Goal: Task Accomplishment & Management: Complete application form

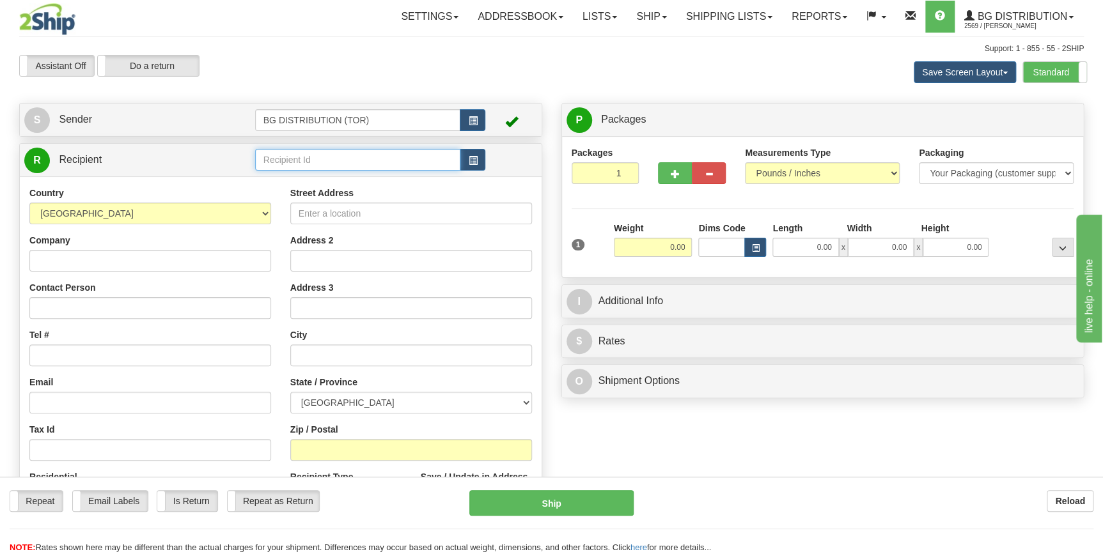
click at [288, 160] on input "text" at bounding box center [358, 160] width 206 height 22
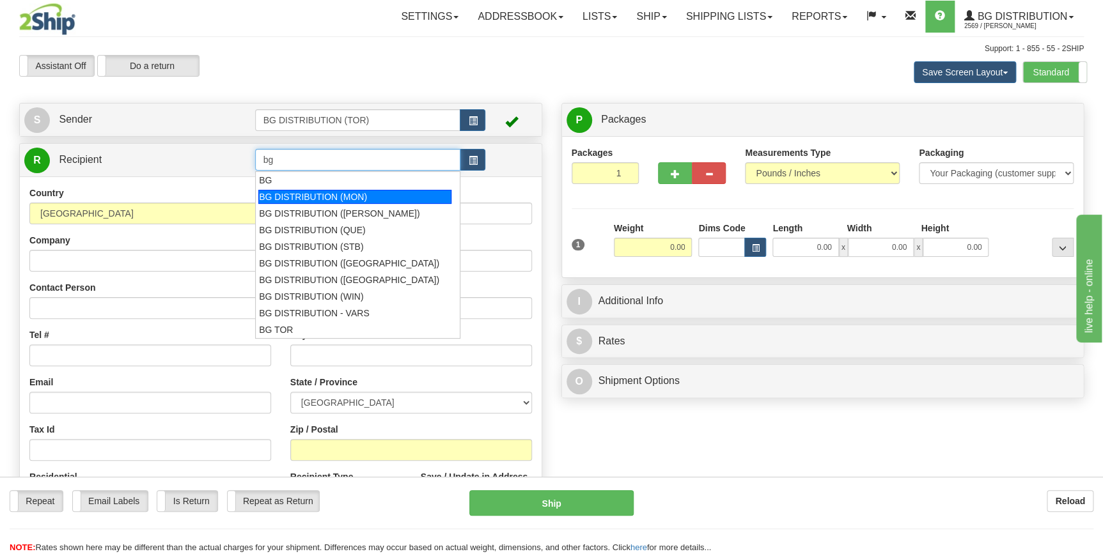
click at [336, 198] on div "BG DISTRIBUTION (MON)" at bounding box center [354, 197] width 193 height 14
type input "BG DISTRIBUTION (MON)"
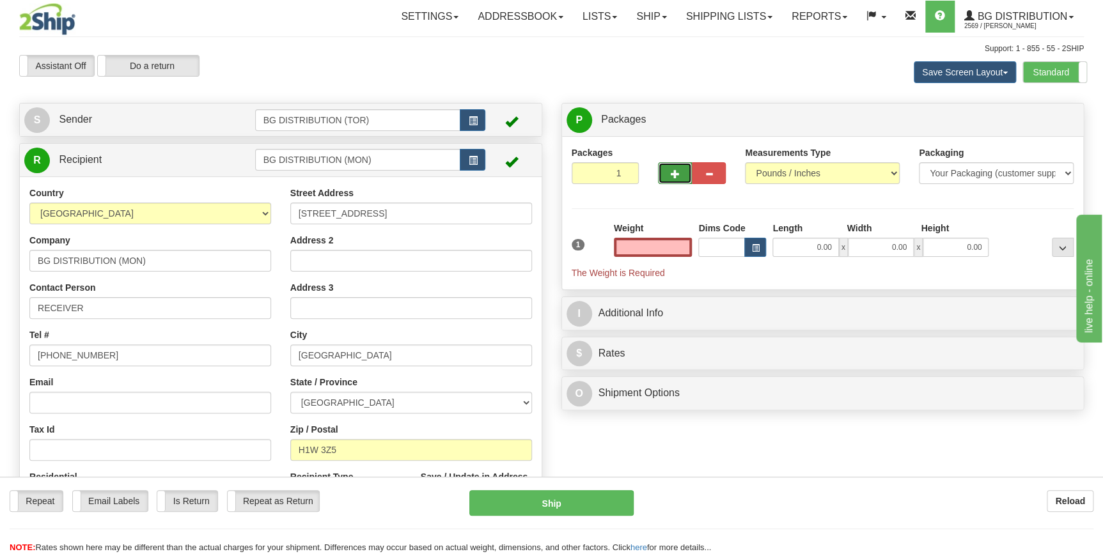
type input "0.00"
click at [676, 175] on span "button" at bounding box center [675, 174] width 9 height 8
type input "2"
click at [671, 246] on input "0.00" at bounding box center [653, 247] width 79 height 19
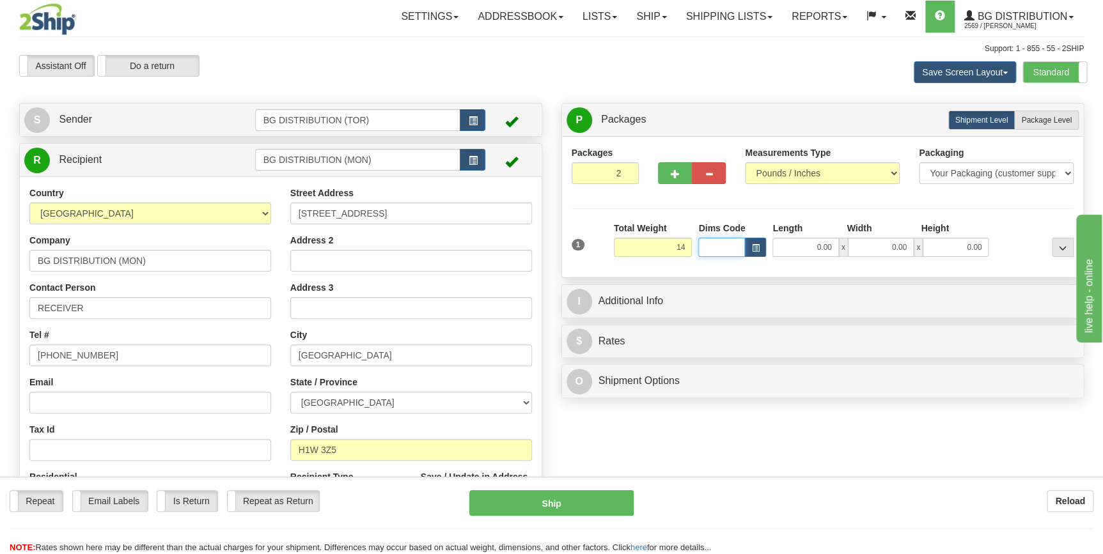
type input "14.00"
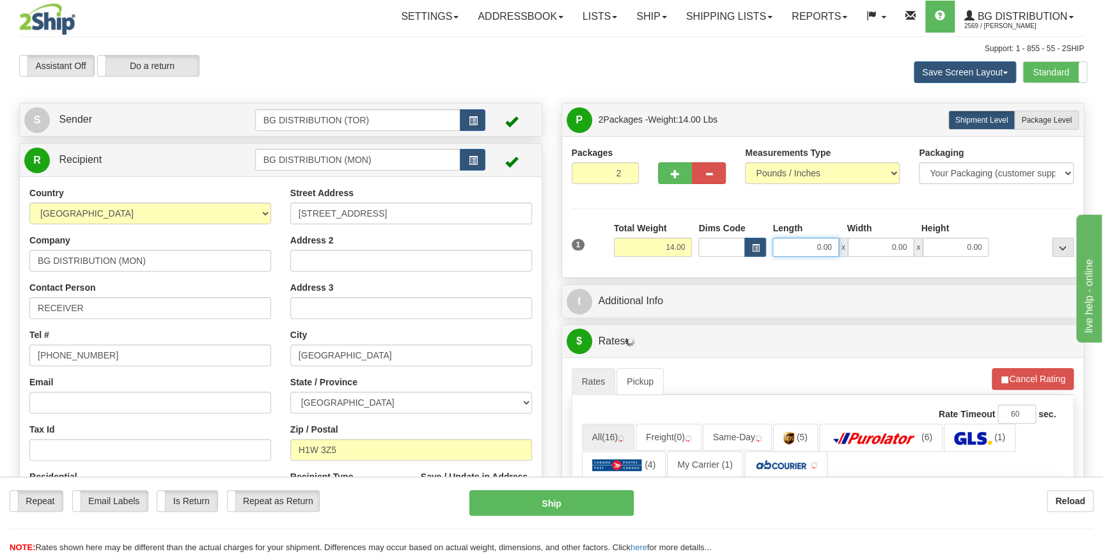
click at [821, 249] on input "0.00" at bounding box center [805, 247] width 66 height 19
type input "16.00"
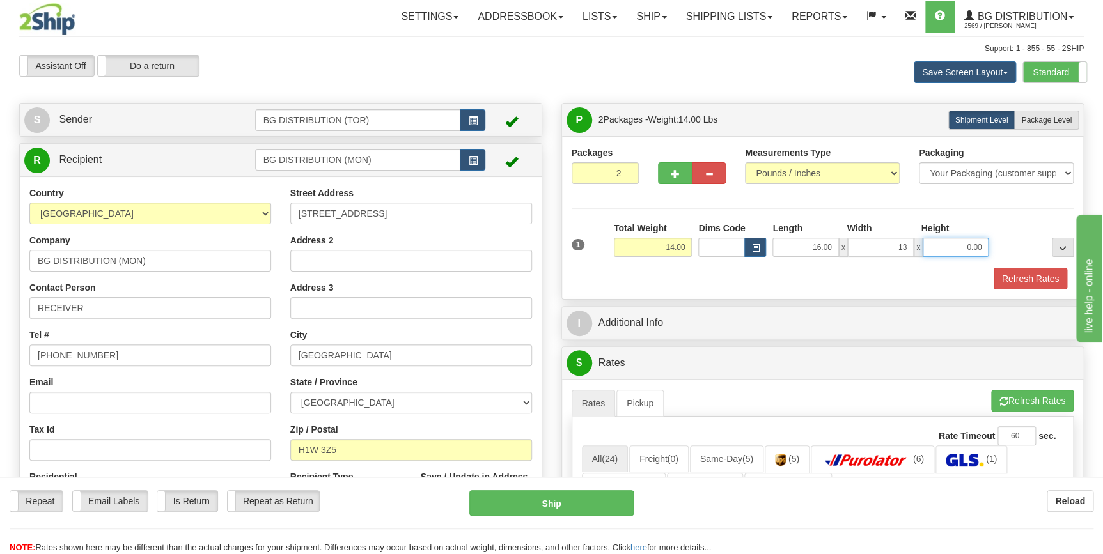
type input "13.00"
type input "9.00"
click at [1011, 233] on div at bounding box center [1034, 239] width 85 height 35
click at [1055, 116] on span "Package Level" at bounding box center [1046, 120] width 51 height 9
radio input "true"
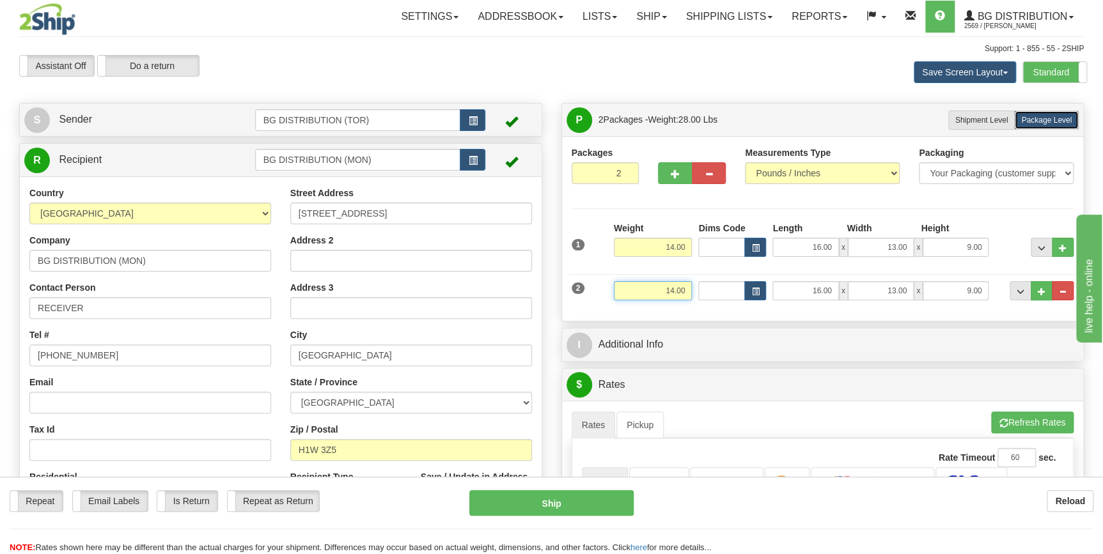
click at [670, 293] on input "14.00" at bounding box center [653, 290] width 79 height 19
type input "10.00"
click at [819, 289] on input "16.00" at bounding box center [805, 290] width 66 height 19
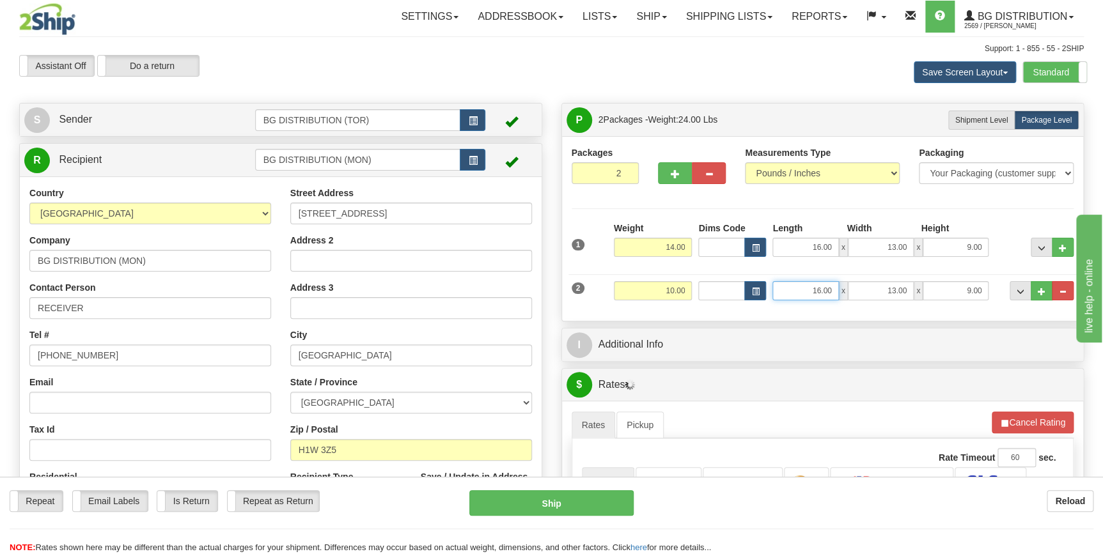
click at [819, 289] on input "16.00" at bounding box center [805, 290] width 66 height 19
click at [895, 289] on input "13.00" at bounding box center [881, 290] width 66 height 19
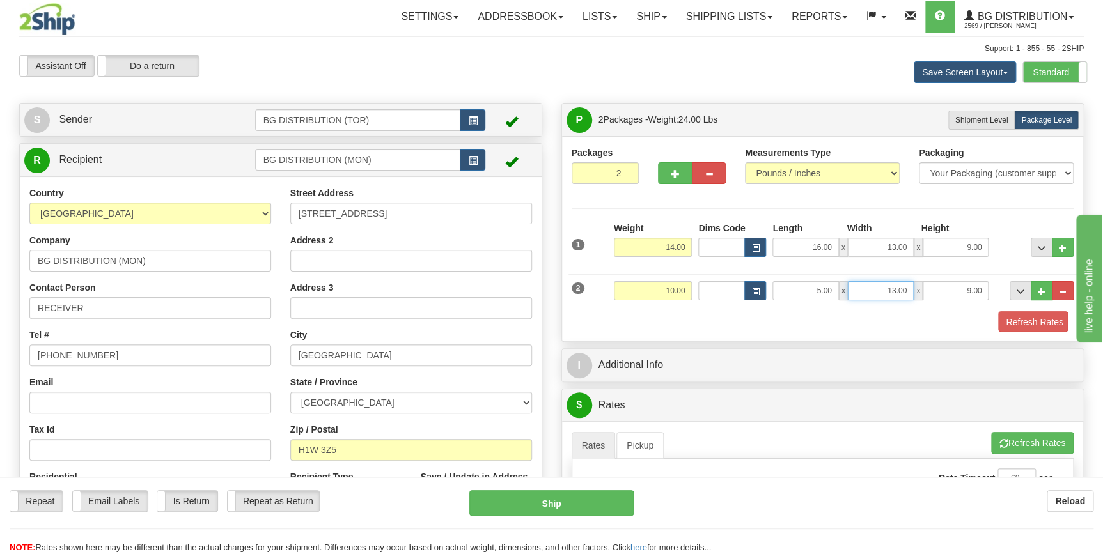
click at [895, 289] on input "13.00" at bounding box center [881, 290] width 66 height 19
drag, startPoint x: 816, startPoint y: 291, endPoint x: 833, endPoint y: 291, distance: 17.3
click at [833, 291] on input "5.00" at bounding box center [805, 290] width 66 height 19
type input "53.00"
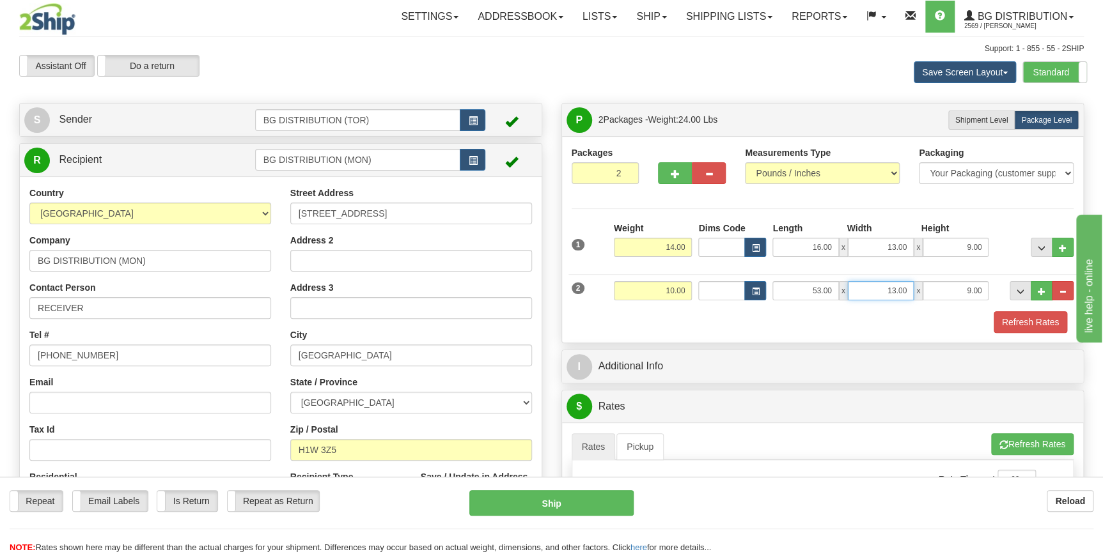
click at [895, 293] on input "13.00" at bounding box center [881, 290] width 66 height 19
type input "5.00"
click at [968, 288] on input "9.00" at bounding box center [956, 290] width 66 height 19
drag, startPoint x: 966, startPoint y: 292, endPoint x: 985, endPoint y: 289, distance: 19.4
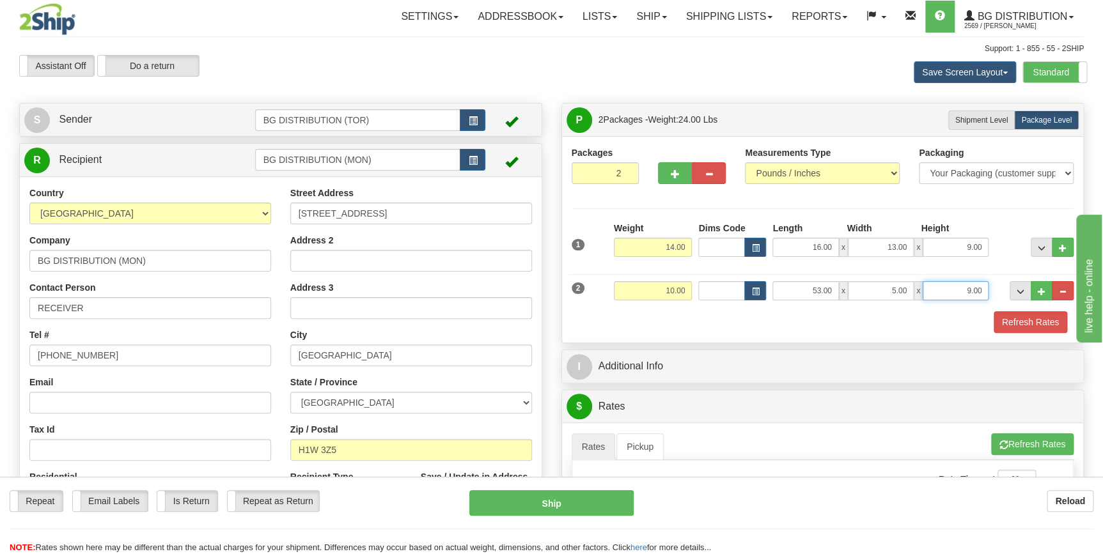
click at [985, 289] on input "9.00" at bounding box center [956, 290] width 66 height 19
type input "5.00"
click at [757, 318] on div "Refresh Rates" at bounding box center [822, 322] width 509 height 22
click at [1035, 324] on button "Refresh Rates" at bounding box center [1031, 322] width 74 height 22
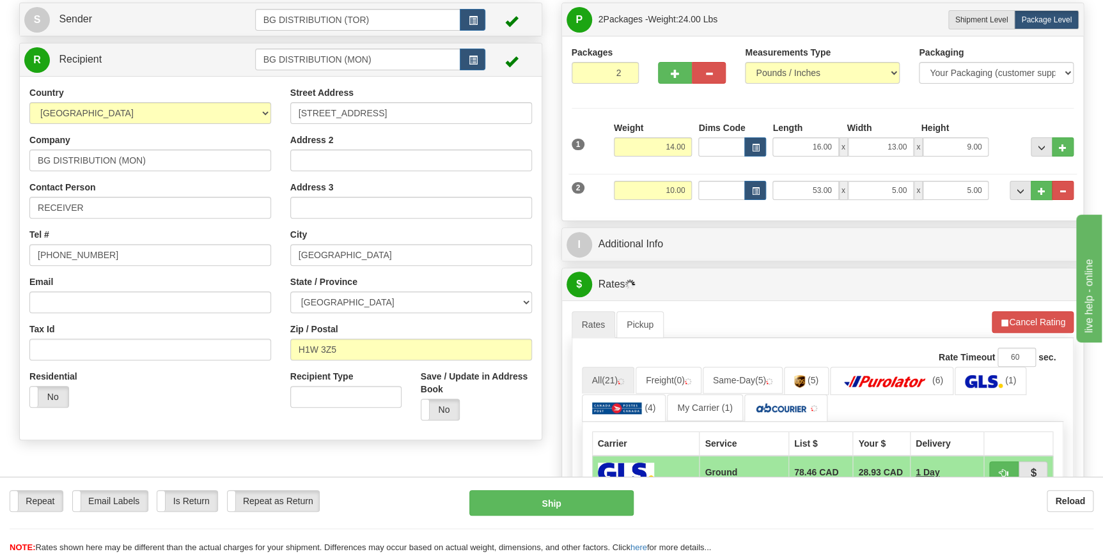
scroll to position [116, 0]
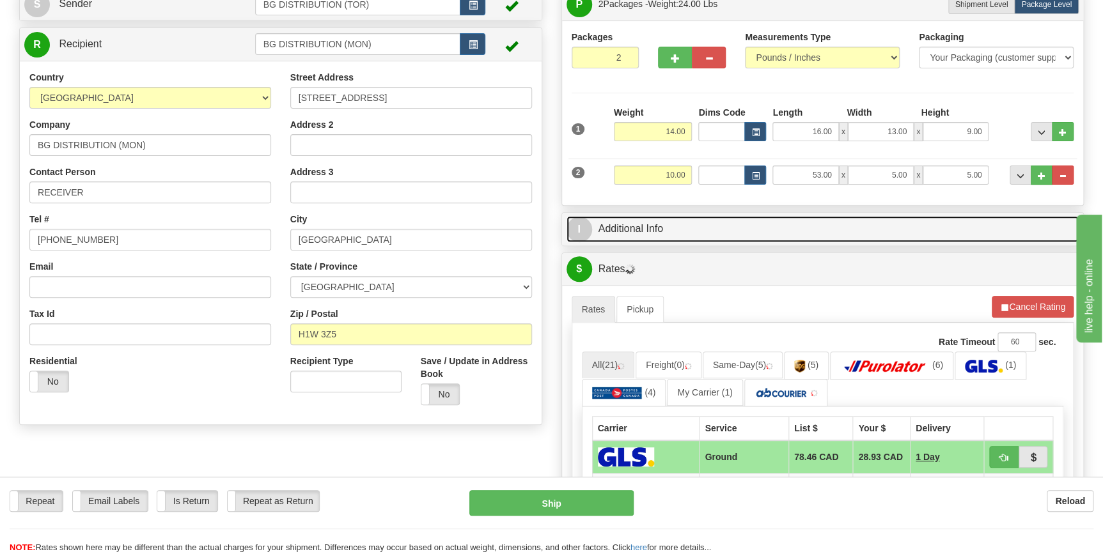
click at [624, 227] on link "I Additional Info" at bounding box center [823, 229] width 513 height 26
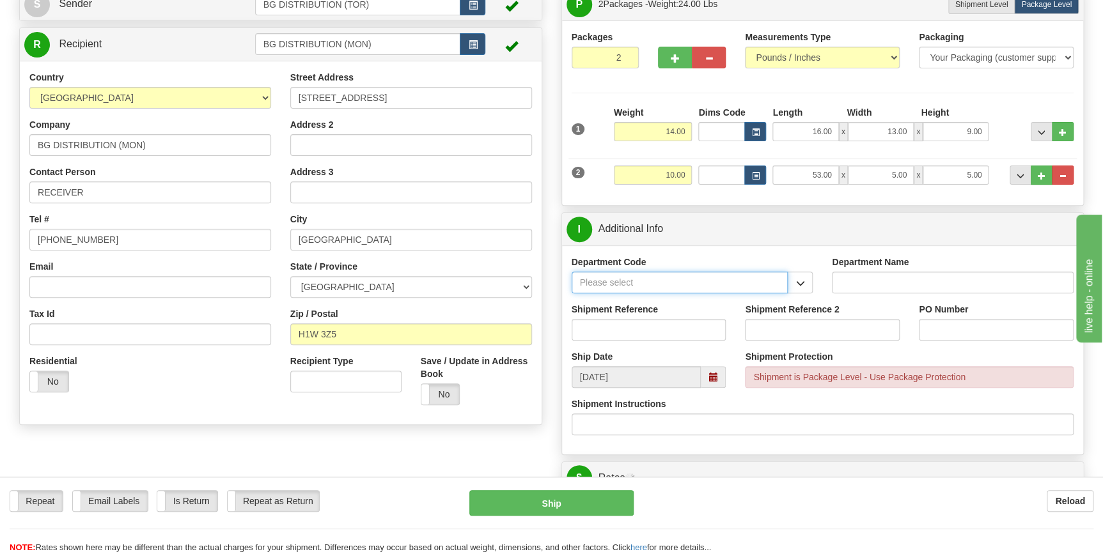
click at [632, 281] on input "Department Code" at bounding box center [680, 283] width 217 height 22
click at [616, 316] on div "WT#" at bounding box center [677, 319] width 204 height 14
type input "WT#"
type input "WAREHOUSE TRANSFERS"
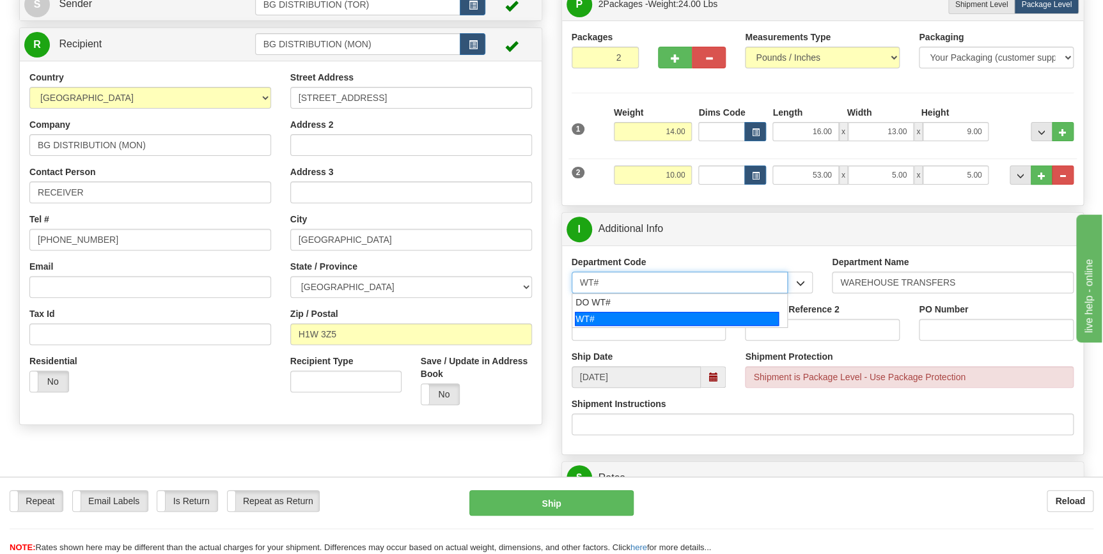
type input "WT#"
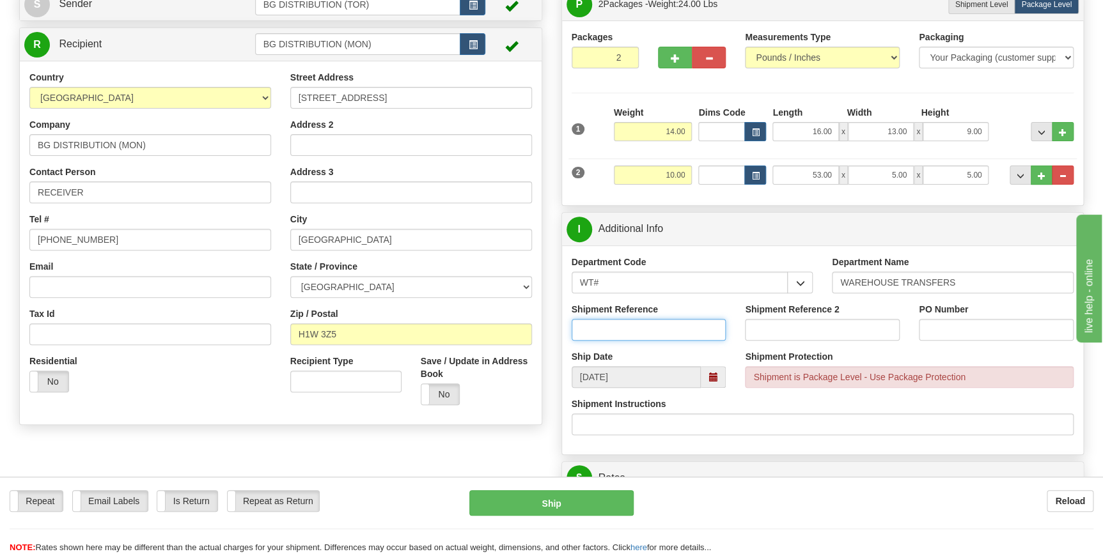
click at [614, 333] on input "Shipment Reference" at bounding box center [649, 330] width 155 height 22
click at [614, 333] on input "167288-00" at bounding box center [649, 330] width 155 height 22
type input "167288-00"
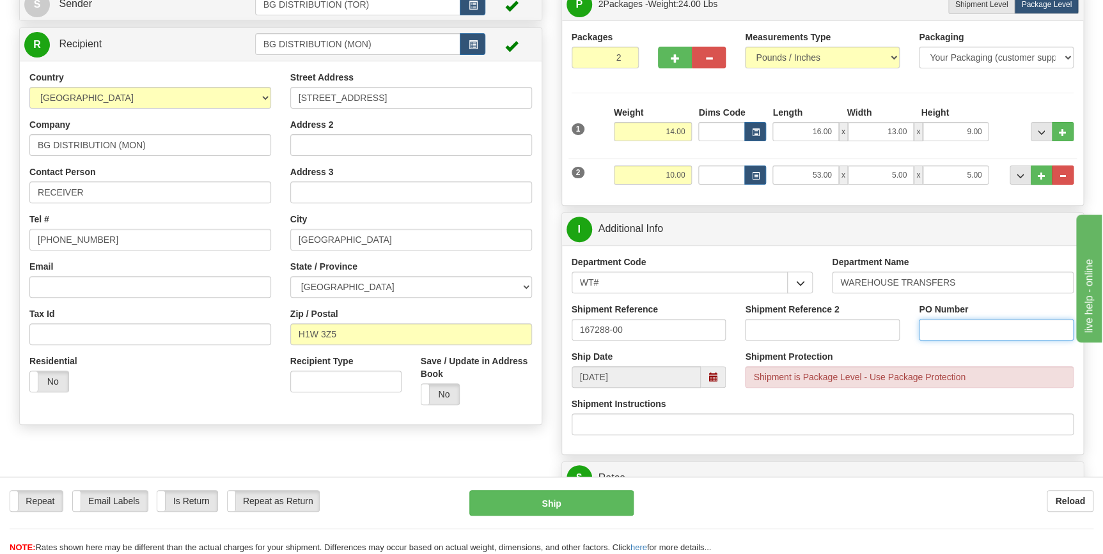
click at [958, 328] on input "PO Number" at bounding box center [996, 330] width 155 height 22
paste input "167288-00"
type input "167288-00"
click at [958, 398] on div "Shipment Instructions" at bounding box center [823, 417] width 503 height 38
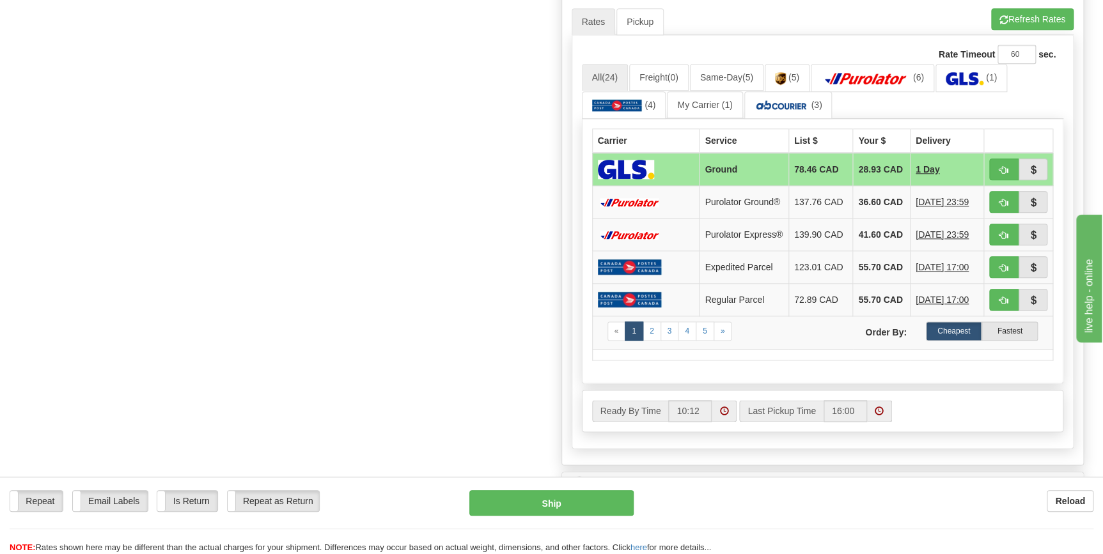
scroll to position [639, 0]
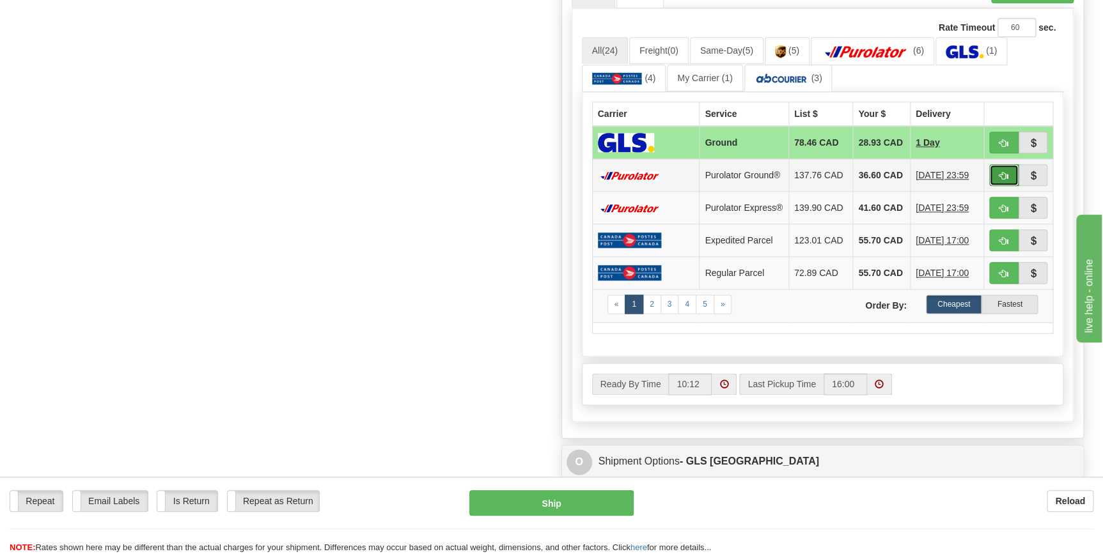
click at [1003, 180] on span "button" at bounding box center [1003, 176] width 9 height 8
type input "260"
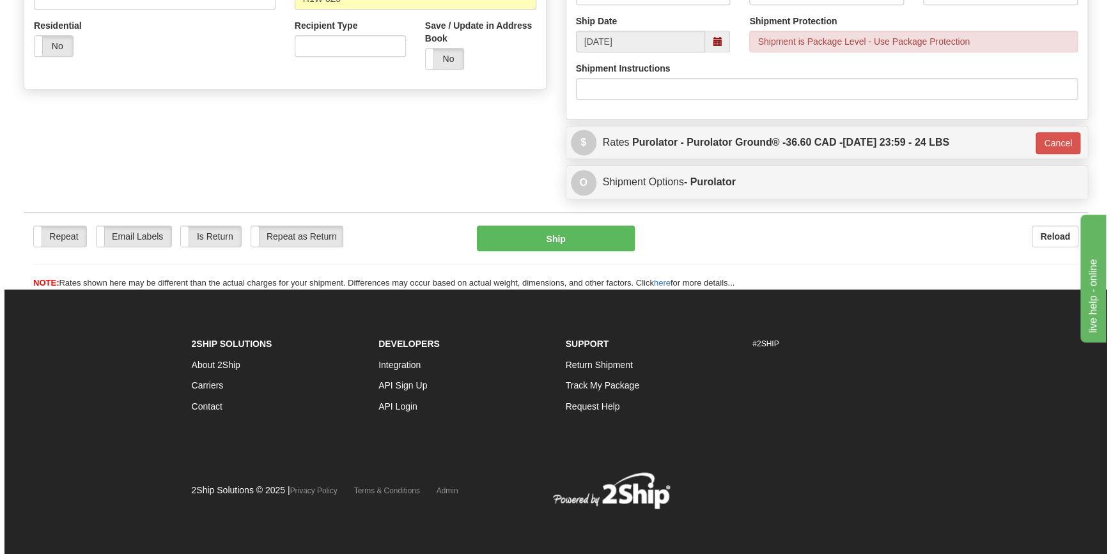
scroll to position [451, 0]
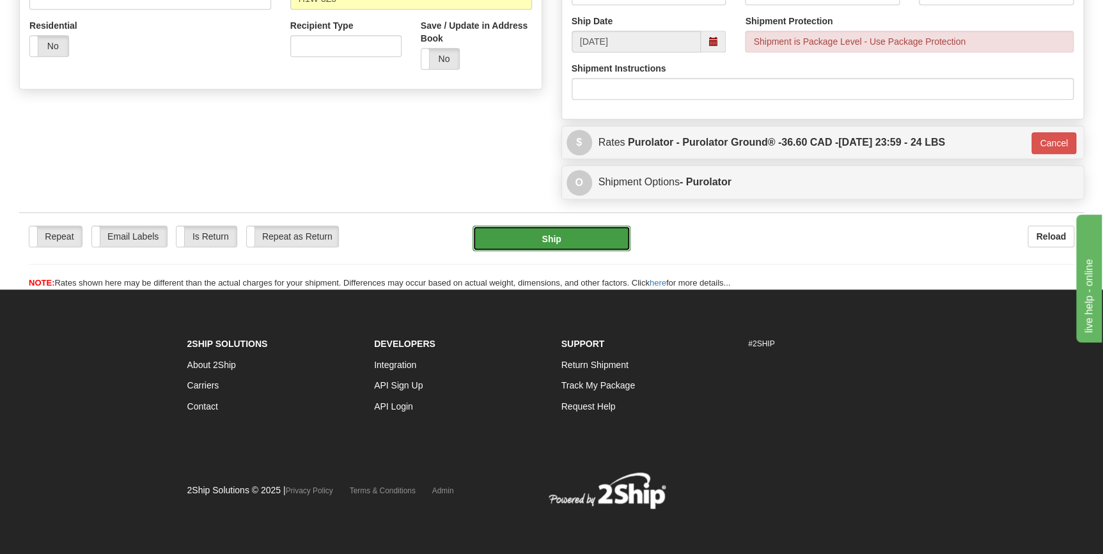
click at [571, 238] on button "Ship" at bounding box center [552, 239] width 158 height 26
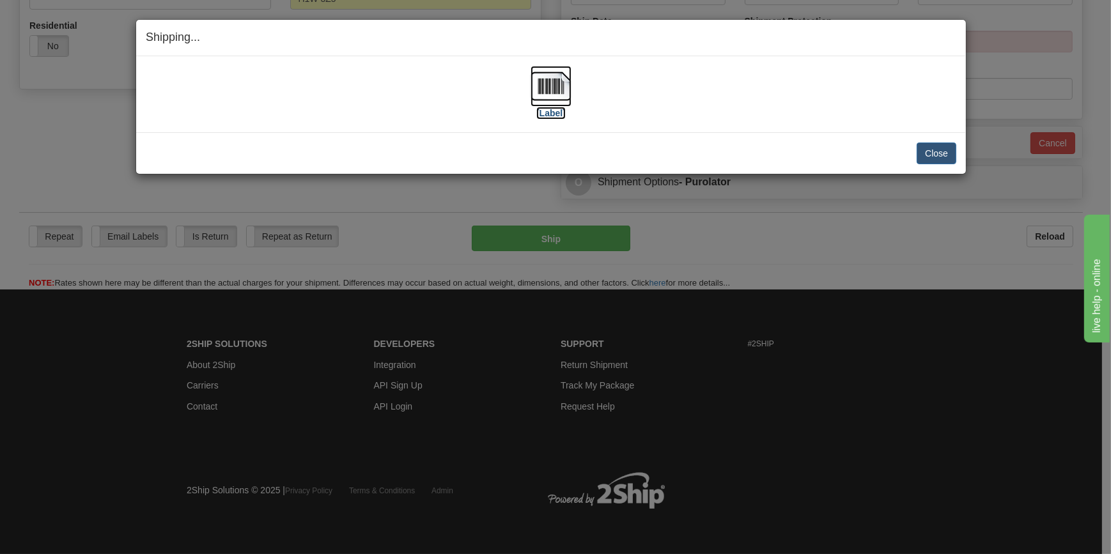
click at [556, 112] on label "[Label]" at bounding box center [550, 113] width 29 height 13
click at [946, 155] on button "Close" at bounding box center [937, 154] width 40 height 22
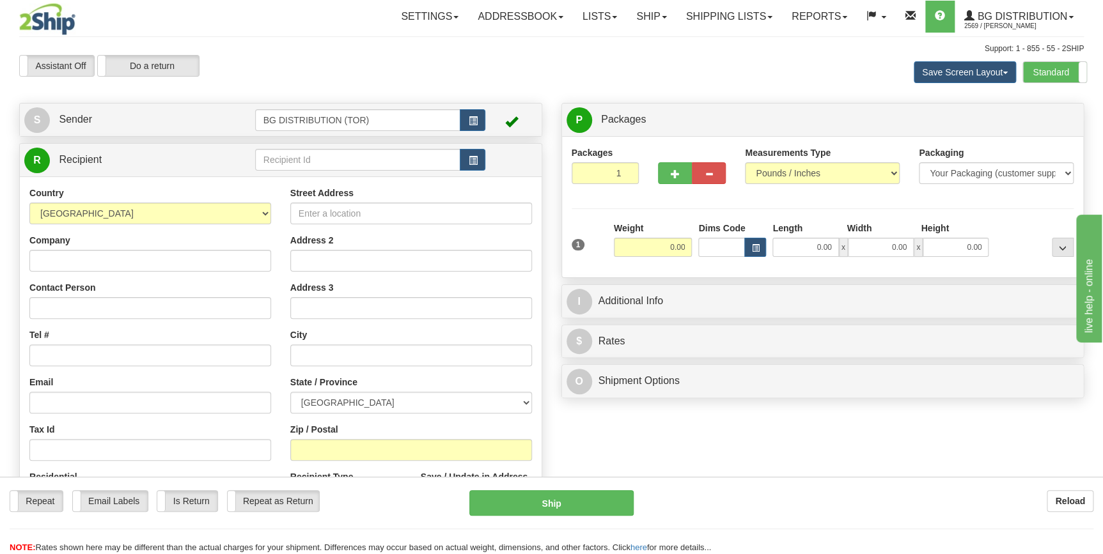
click at [295, 159] on div "Toggle navigation Settings Shipping Preferences Fields Preferences New" at bounding box center [551, 330] width 1103 height 660
click at [295, 159] on input "text" at bounding box center [358, 160] width 206 height 22
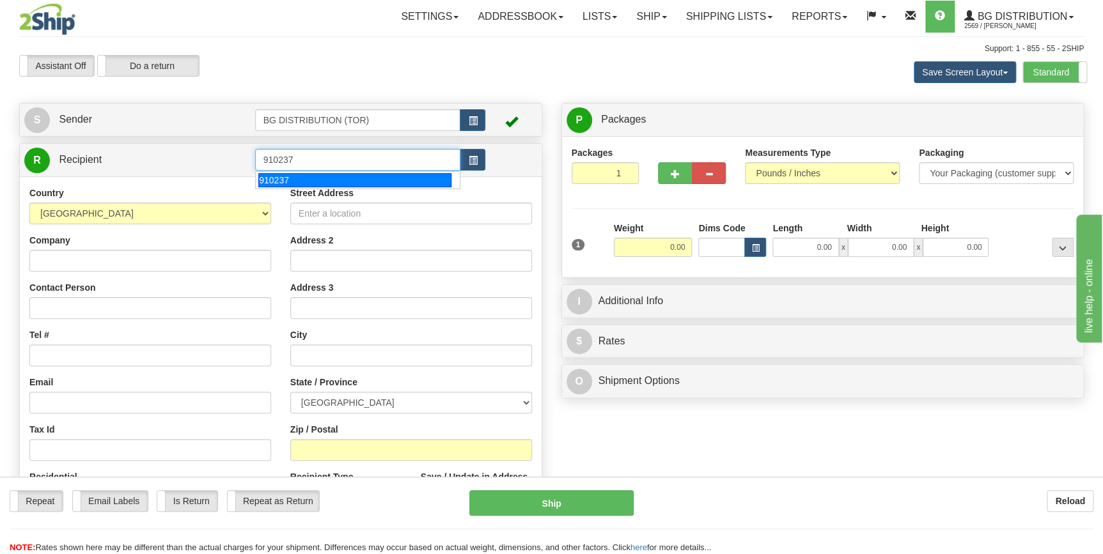
click at [338, 173] on div "910237" at bounding box center [354, 180] width 193 height 14
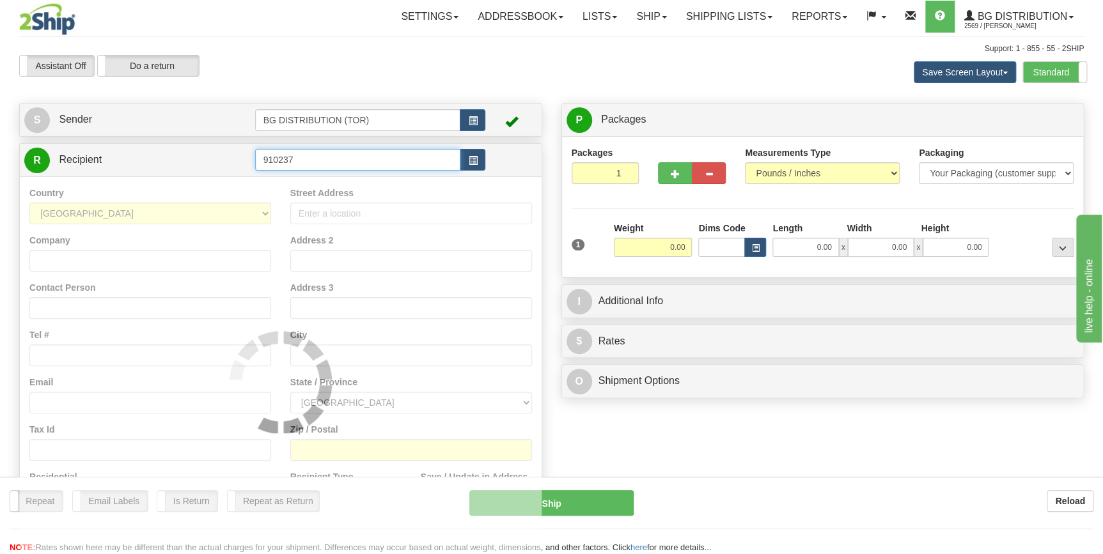
type input "910237"
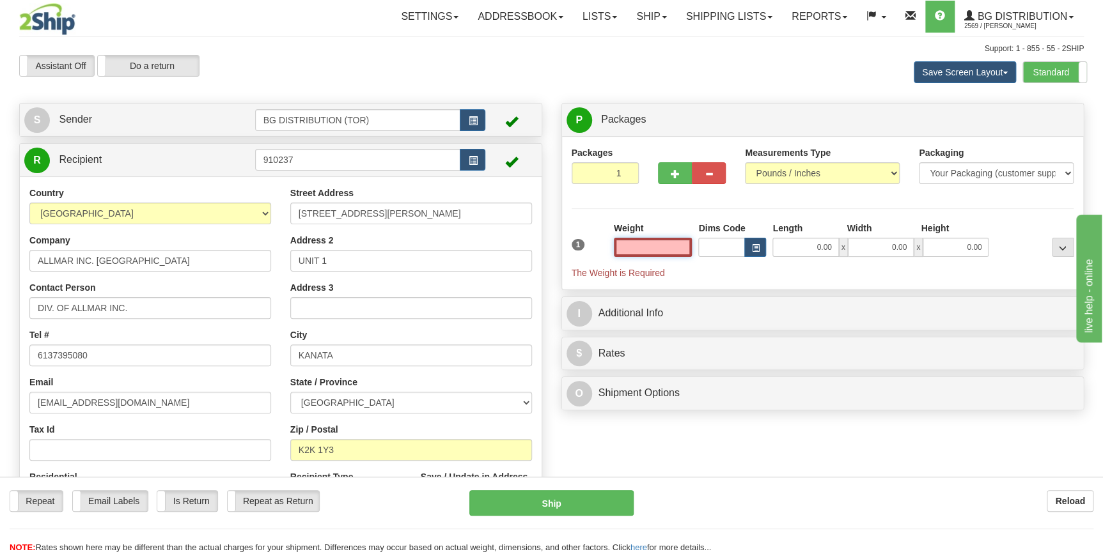
click at [668, 246] on input "text" at bounding box center [653, 247] width 79 height 19
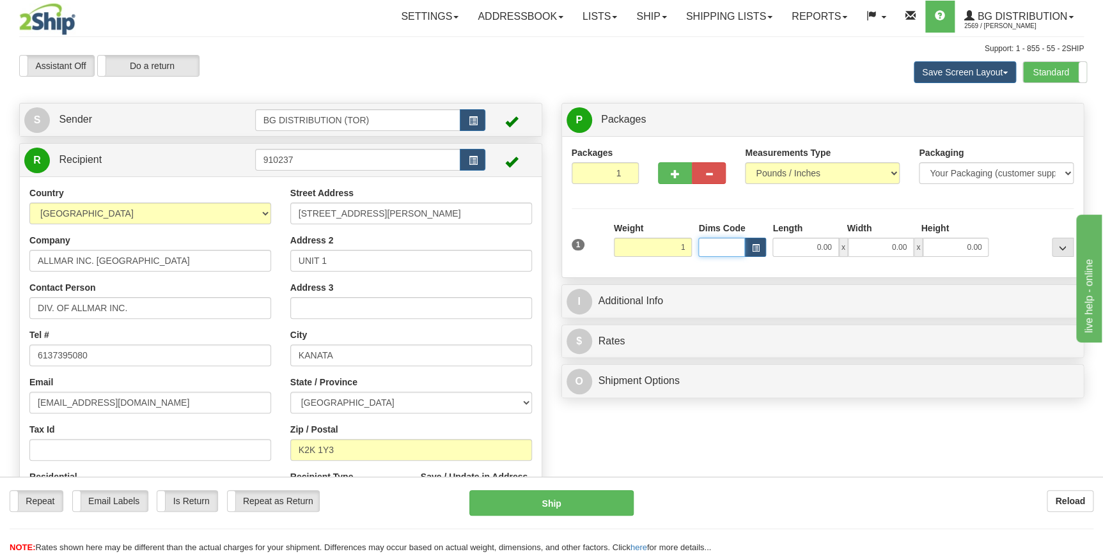
type input "1.00"
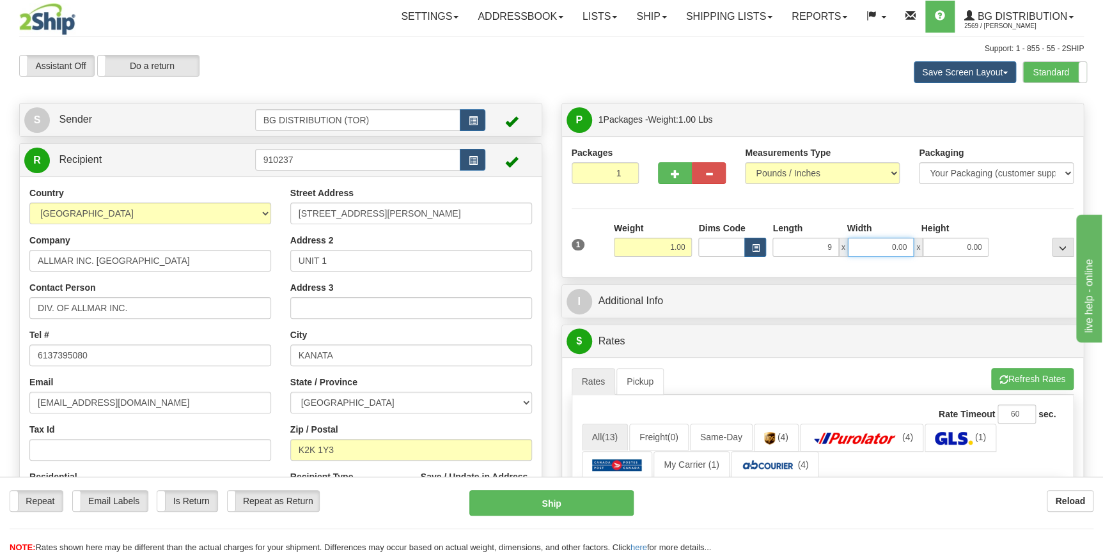
type input "9.00"
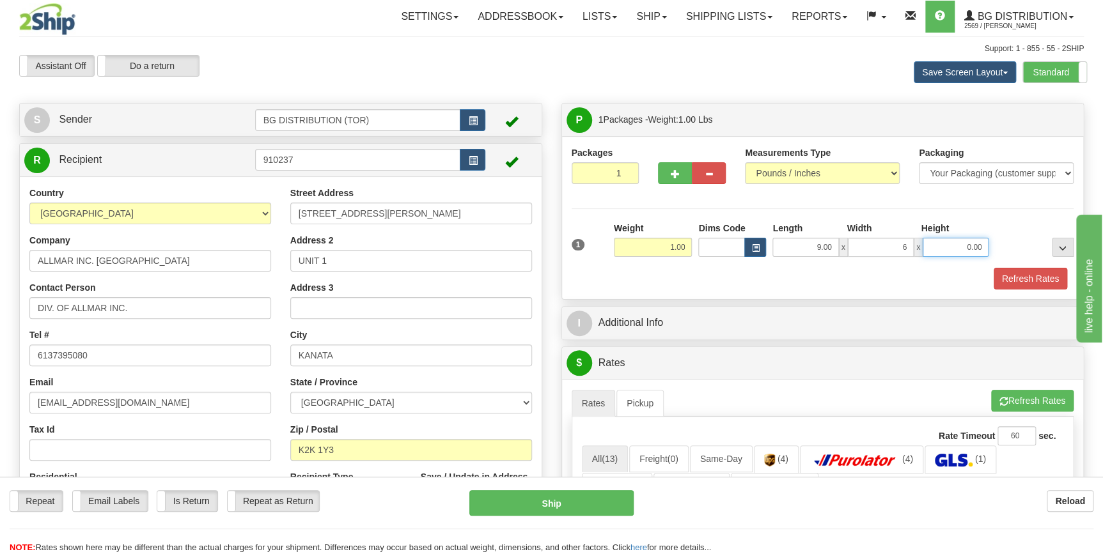
type input "6.00"
type input "5.00"
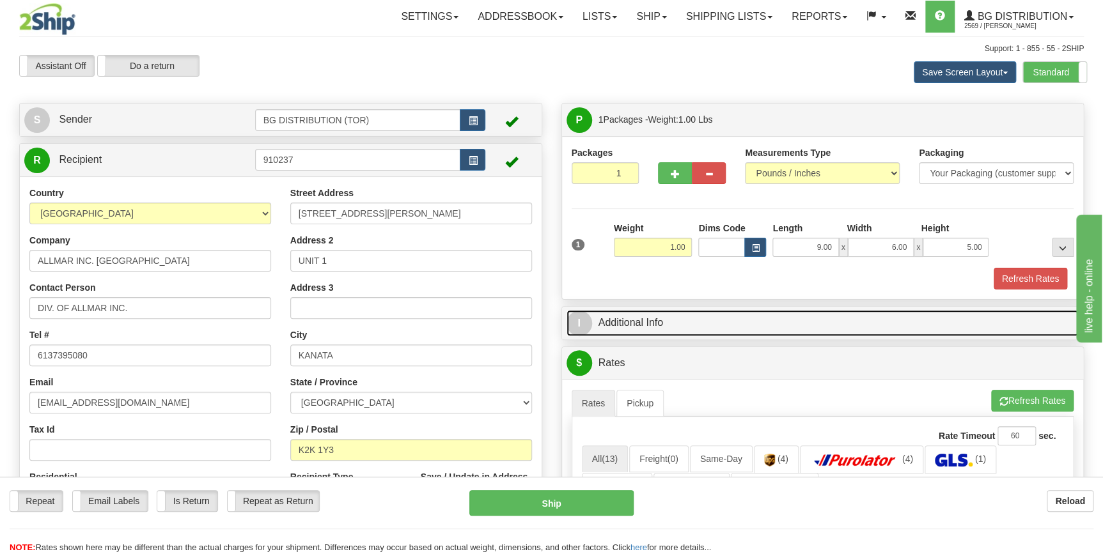
drag, startPoint x: 755, startPoint y: 313, endPoint x: 742, endPoint y: 318, distance: 14.4
click at [755, 313] on link "I Additional Info" at bounding box center [823, 323] width 513 height 26
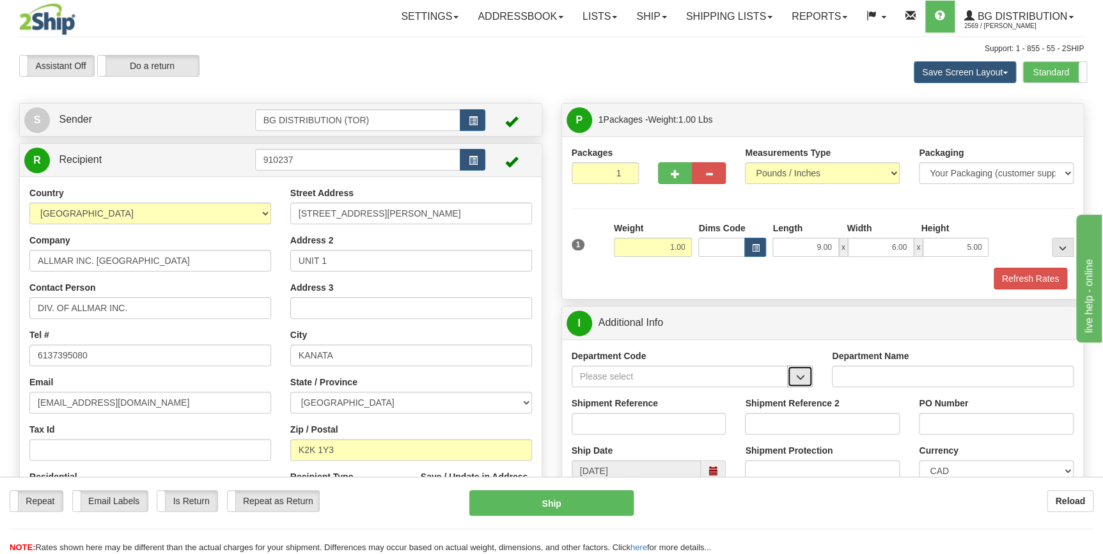
click at [798, 380] on span "button" at bounding box center [799, 377] width 9 height 8
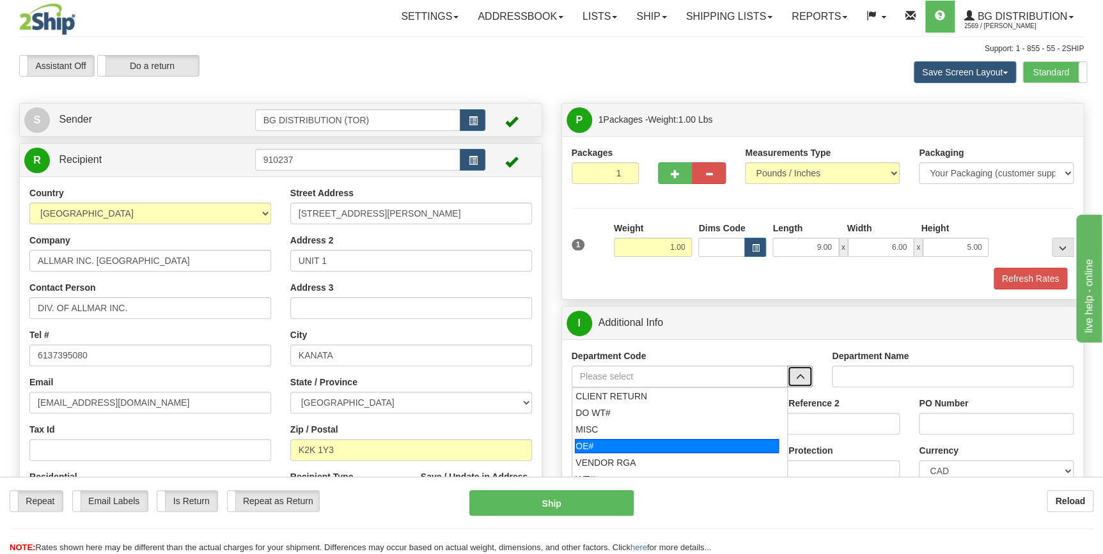
click at [621, 450] on div "OE#" at bounding box center [677, 446] width 204 height 14
type input "OE#"
type input "ORDERS"
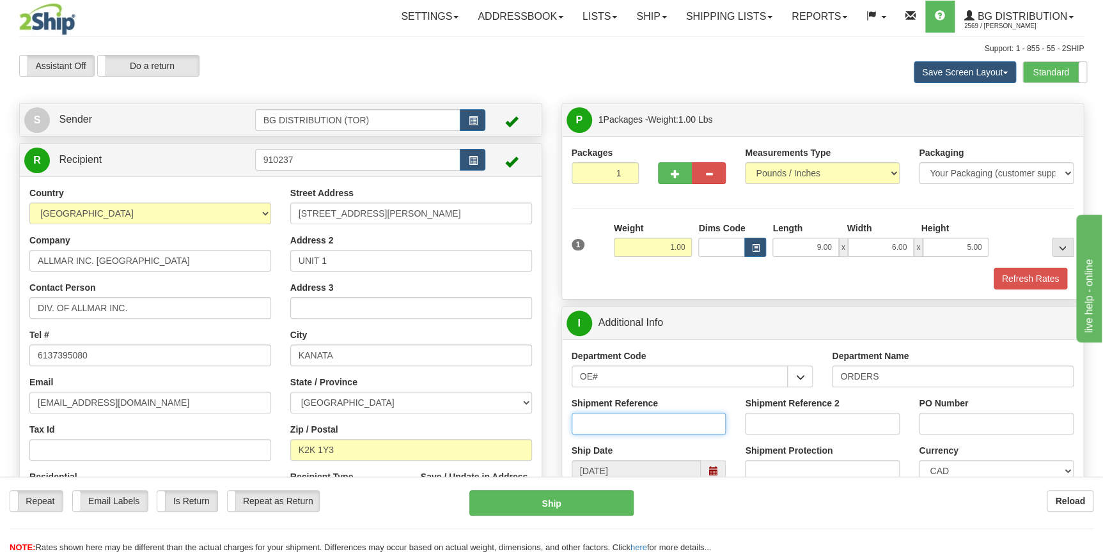
click at [641, 420] on input "Shipment Reference" at bounding box center [649, 424] width 155 height 22
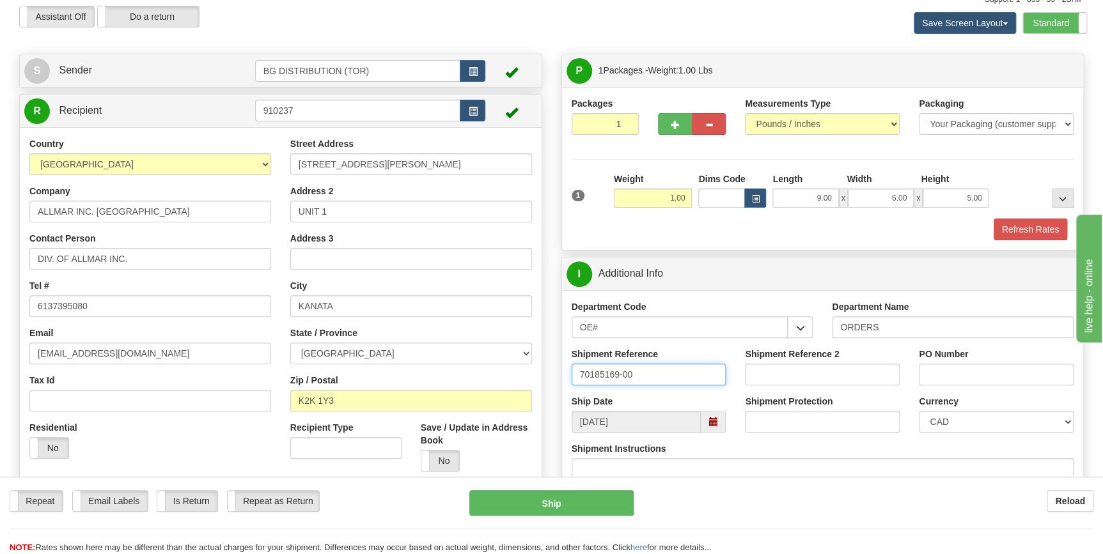
scroll to position [116, 0]
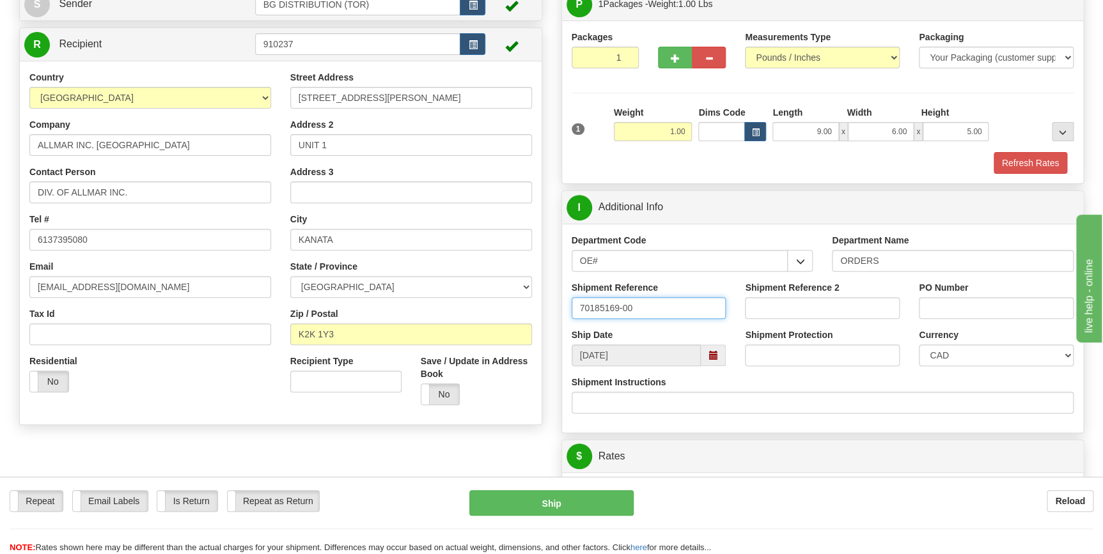
type input "70185169-00"
click at [952, 310] on input "PO Number" at bounding box center [996, 308] width 155 height 22
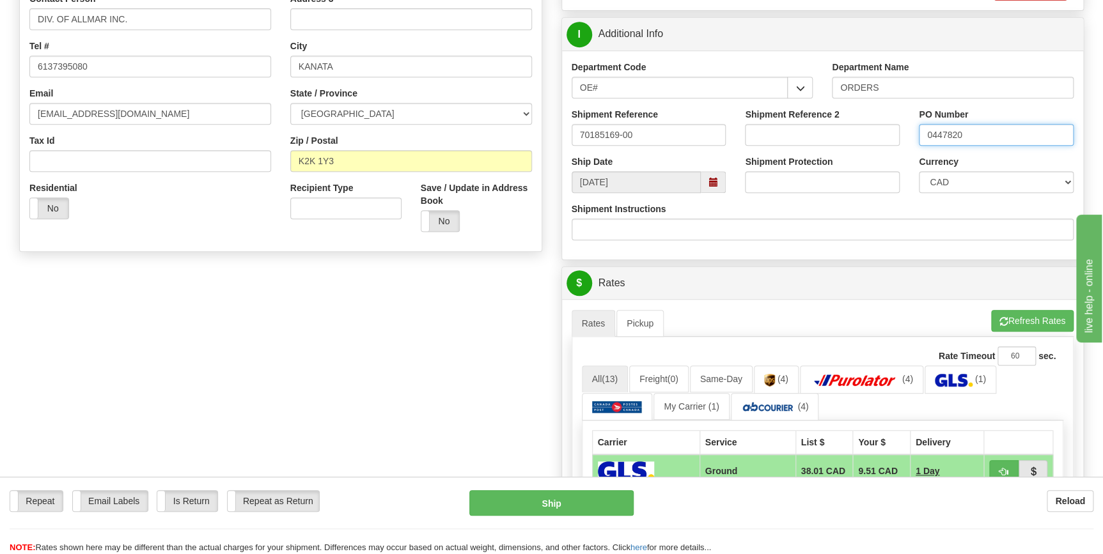
scroll to position [290, 0]
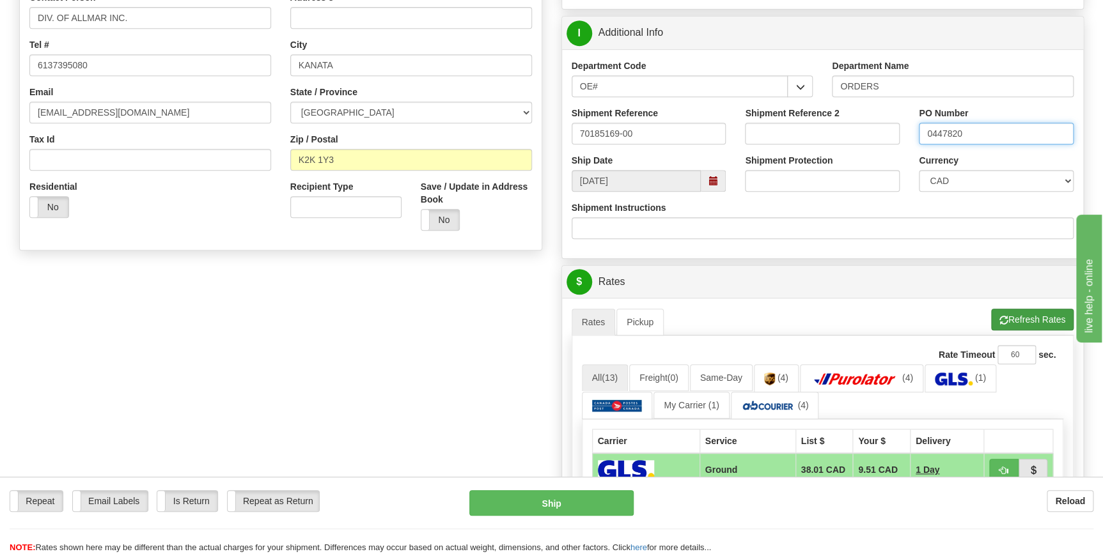
type input "0447820"
click at [1021, 325] on button "Refresh Rates" at bounding box center [1032, 320] width 82 height 22
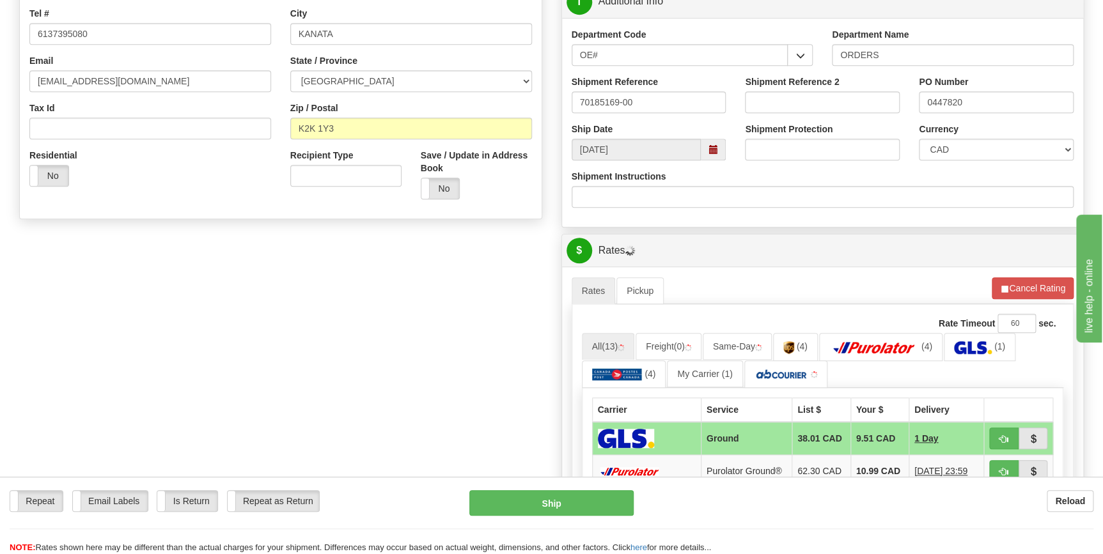
scroll to position [465, 0]
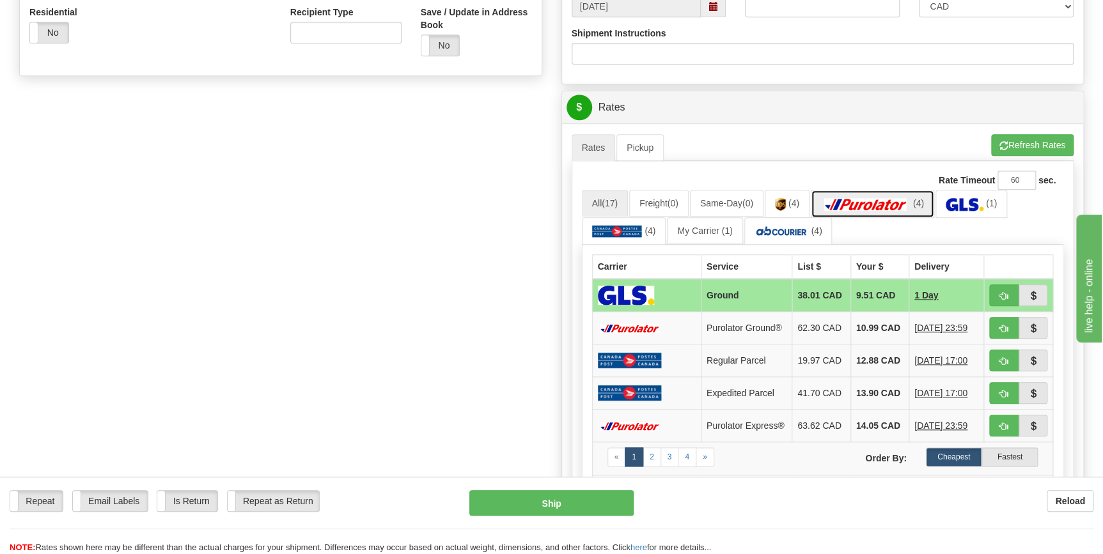
click at [854, 212] on link "(4)" at bounding box center [872, 203] width 123 height 27
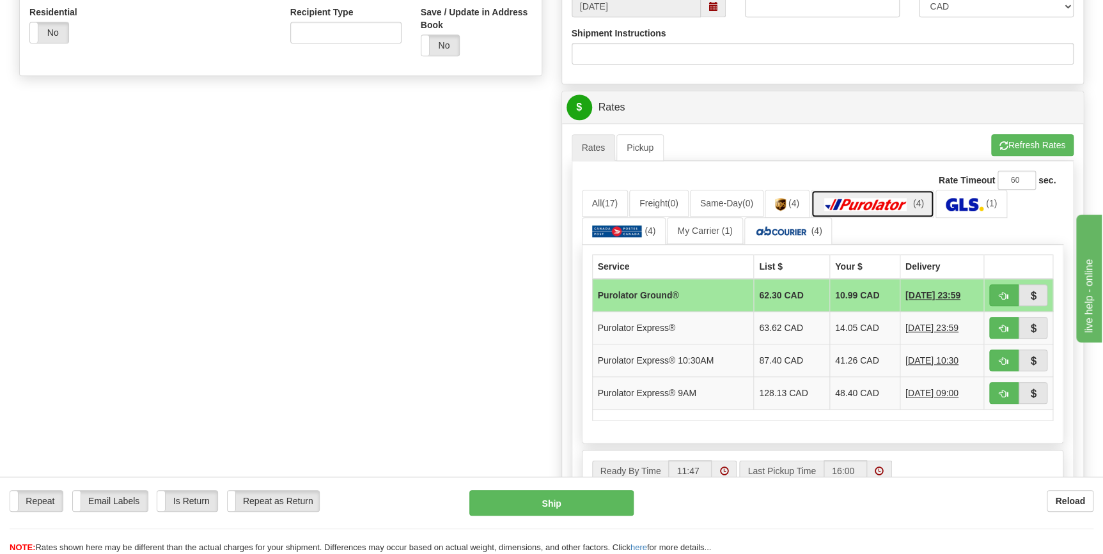
click at [862, 204] on img at bounding box center [866, 204] width 90 height 13
click at [993, 329] on button "button" at bounding box center [1003, 328] width 29 height 22
type input "202"
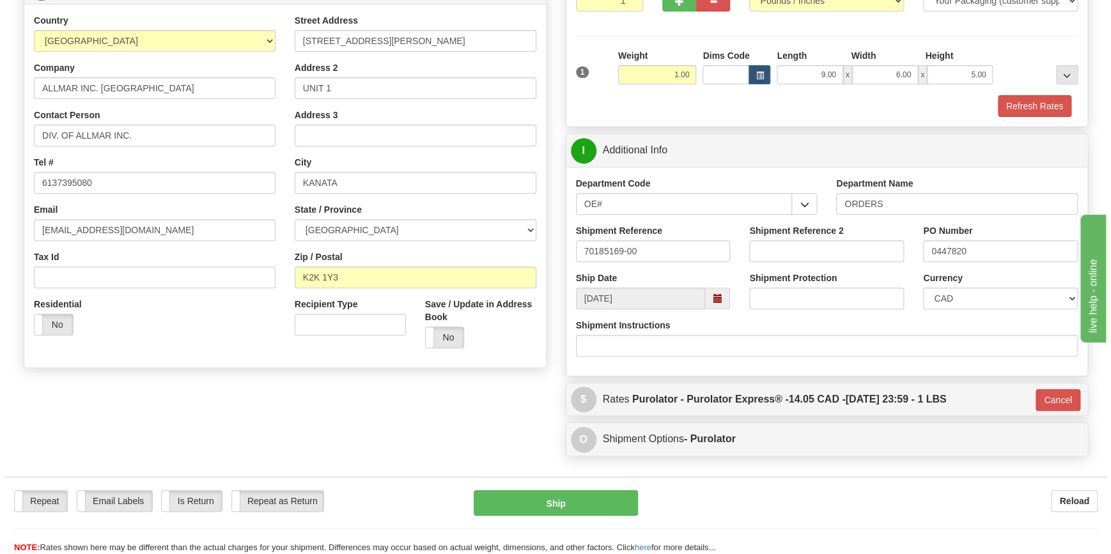
scroll to position [255, 0]
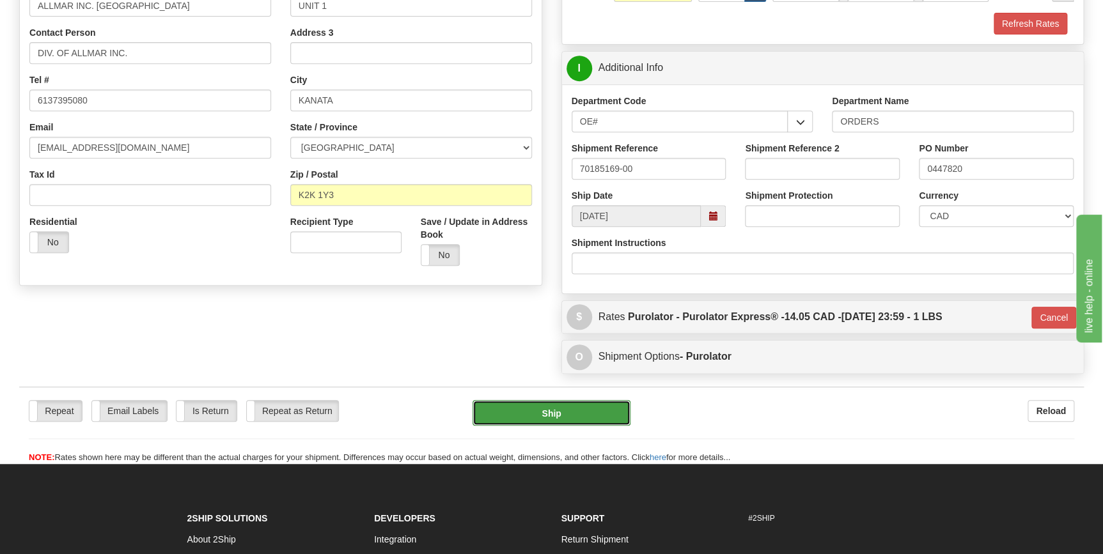
click at [611, 409] on button "Ship" at bounding box center [552, 413] width 158 height 26
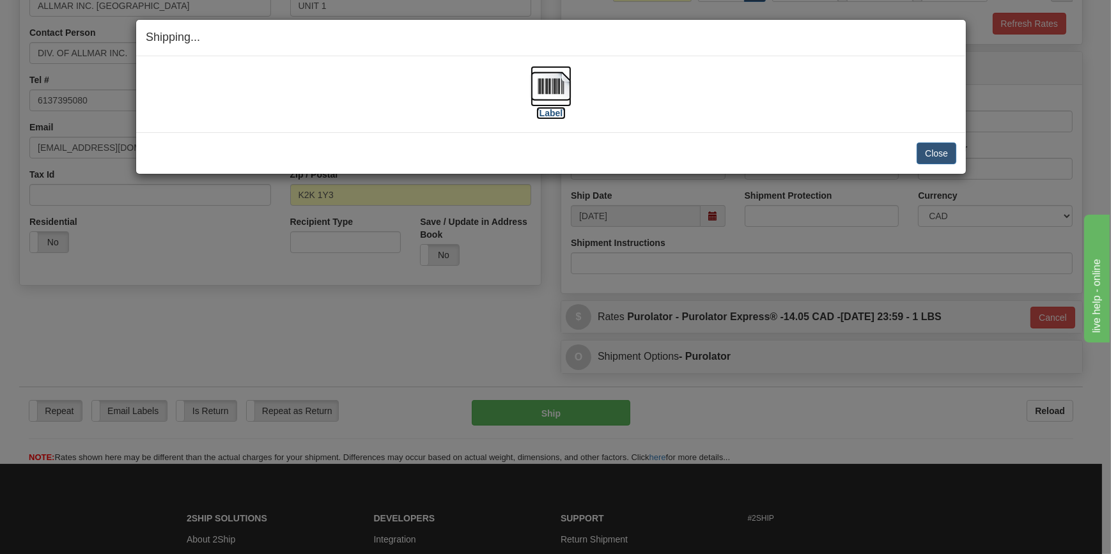
click at [543, 84] on img at bounding box center [551, 86] width 41 height 41
